Goal: Task Accomplishment & Management: Use online tool/utility

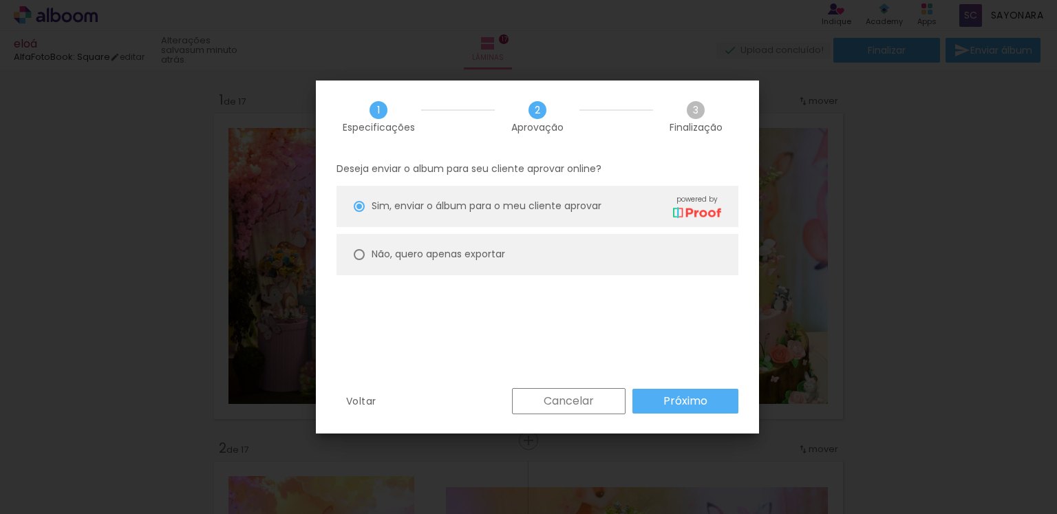
click at [355, 254] on div at bounding box center [359, 254] width 11 height 11
type paper-radio-button "on"
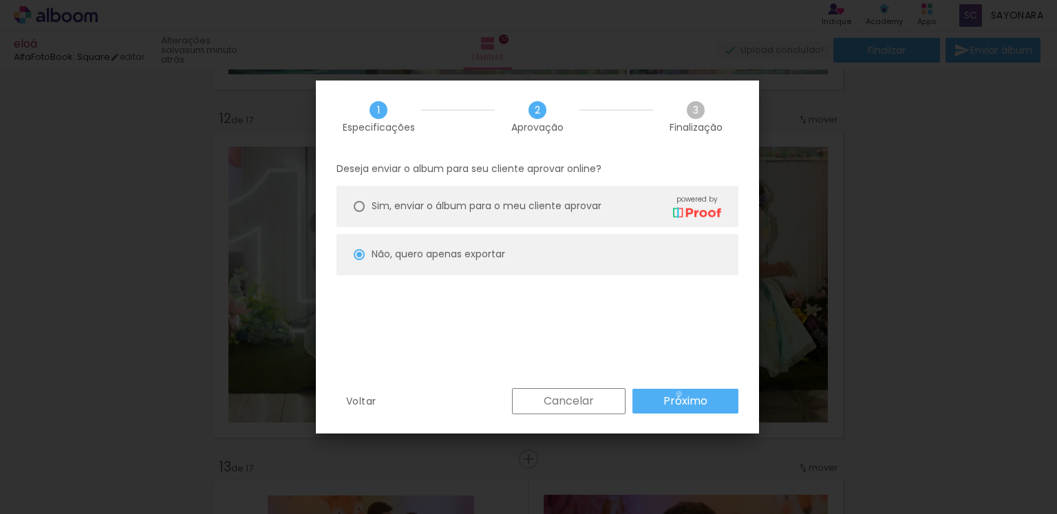
click at [0, 0] on slot "Próximo" at bounding box center [0, 0] width 0 height 0
type input "Alta, 300 DPI"
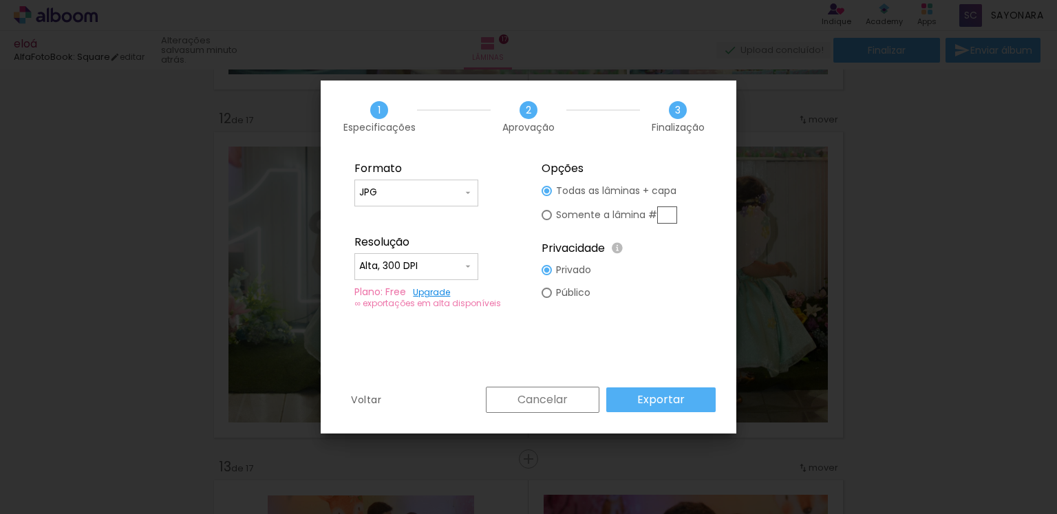
scroll to position [6813, 0]
click at [663, 214] on input "text" at bounding box center [667, 214] width 20 height 17
type paper-radio-button "on"
type input "12"
click at [637, 402] on paper-button "Exportar" at bounding box center [660, 399] width 109 height 25
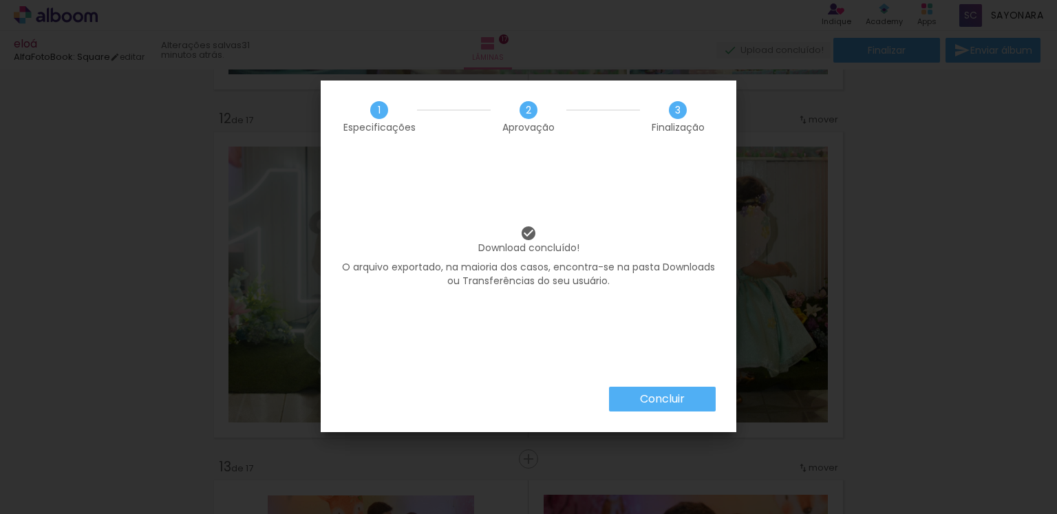
scroll to position [6813, 0]
click at [0, 0] on slot "Concluir" at bounding box center [0, 0] width 0 height 0
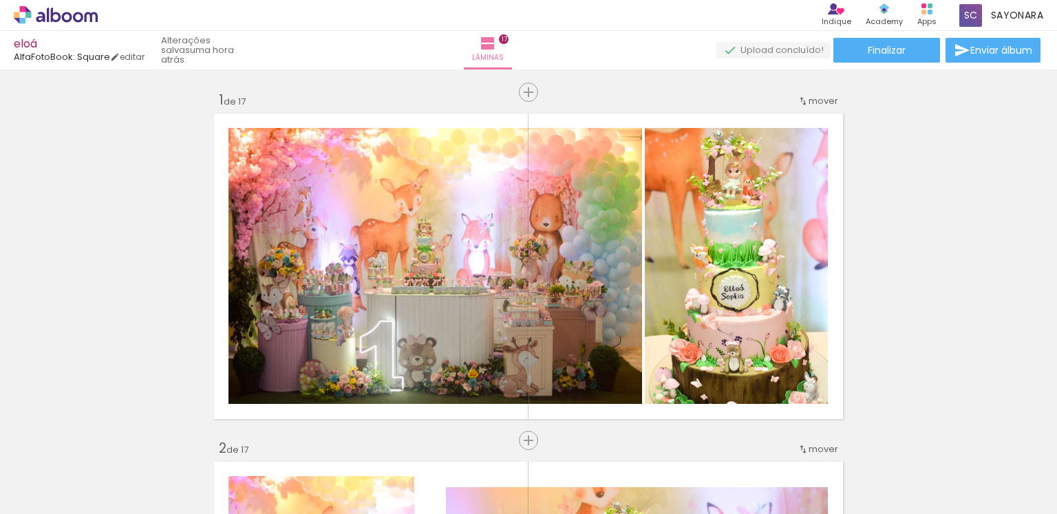
scroll to position [6813, 0]
click at [925, 9] on icon at bounding box center [926, 8] width 11 height 11
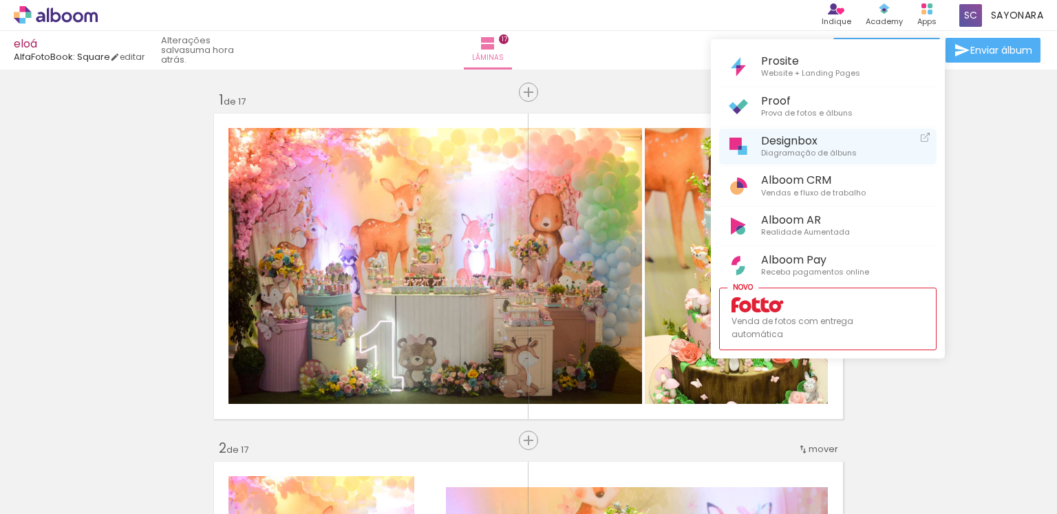
click at [795, 141] on span "Designbox" at bounding box center [809, 140] width 96 height 13
